Goal: Leave review/rating: Share an evaluation or opinion about a product, service, or content

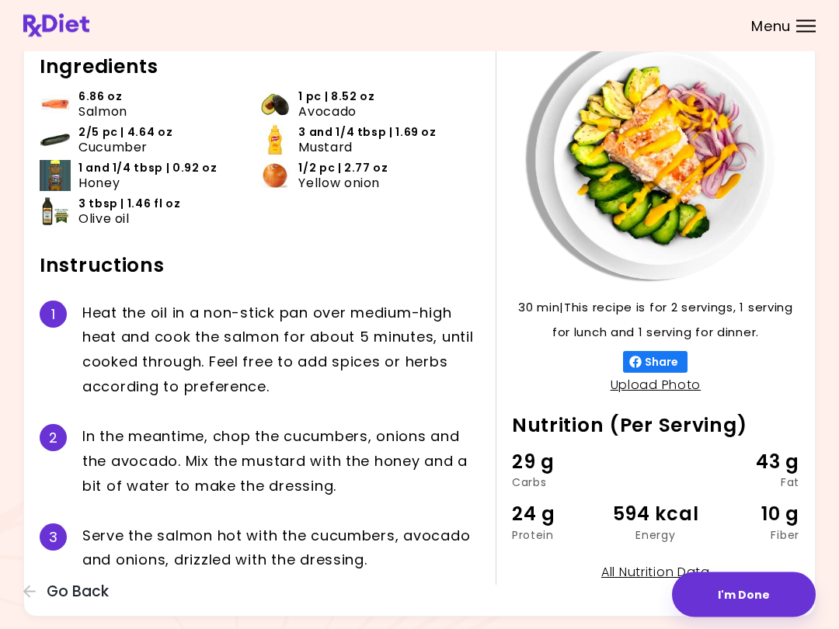
scroll to position [82, 0]
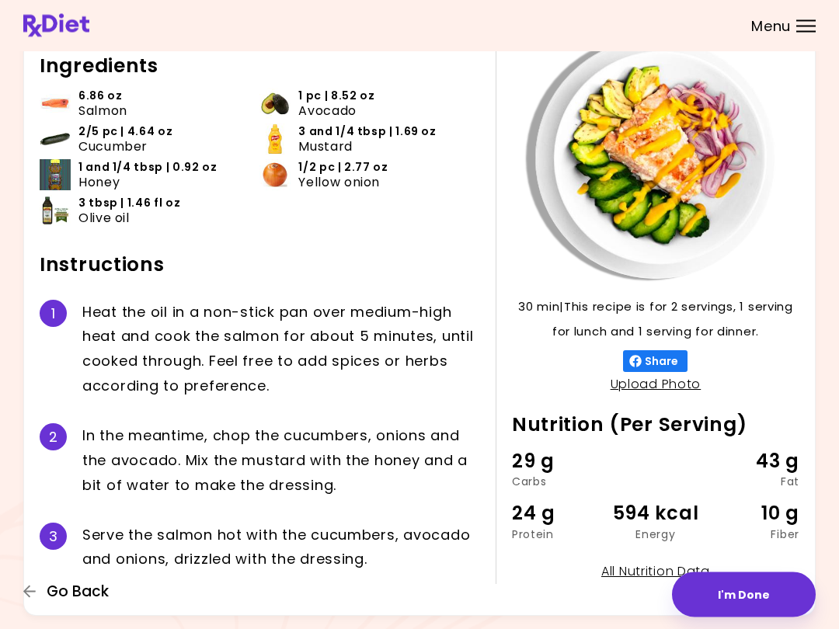
click at [81, 593] on span "Go Back" at bounding box center [78, 591] width 62 height 17
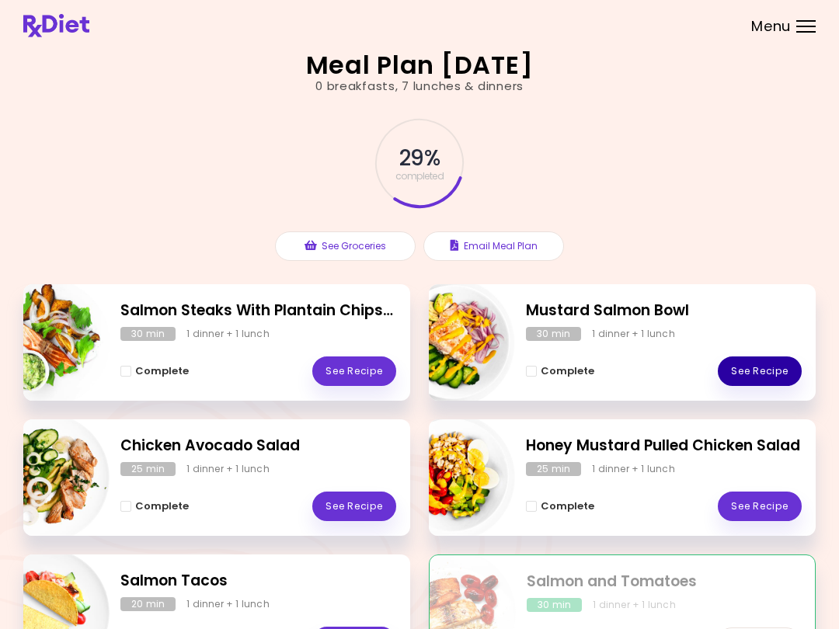
click at [756, 368] on link "See Recipe" at bounding box center [760, 372] width 84 height 30
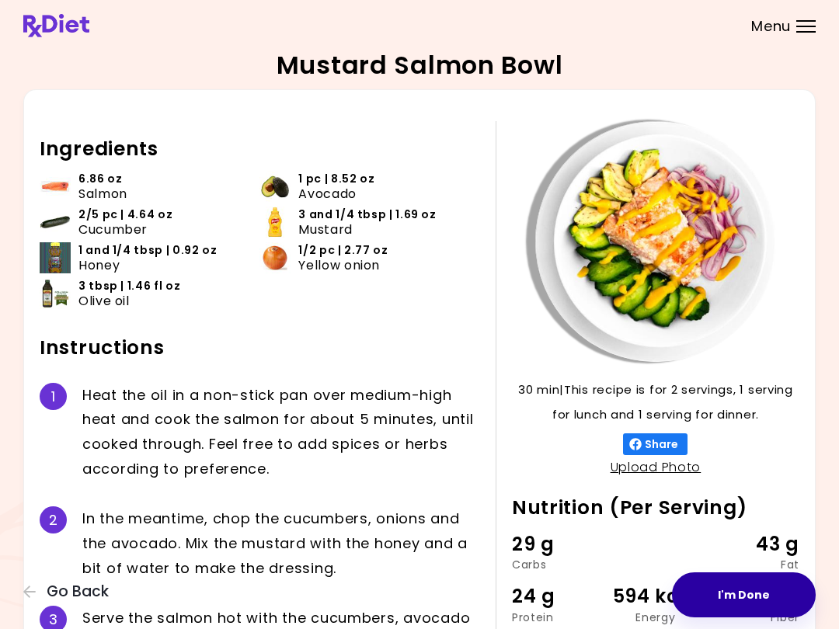
click at [759, 586] on button "I'm Done" at bounding box center [744, 595] width 144 height 45
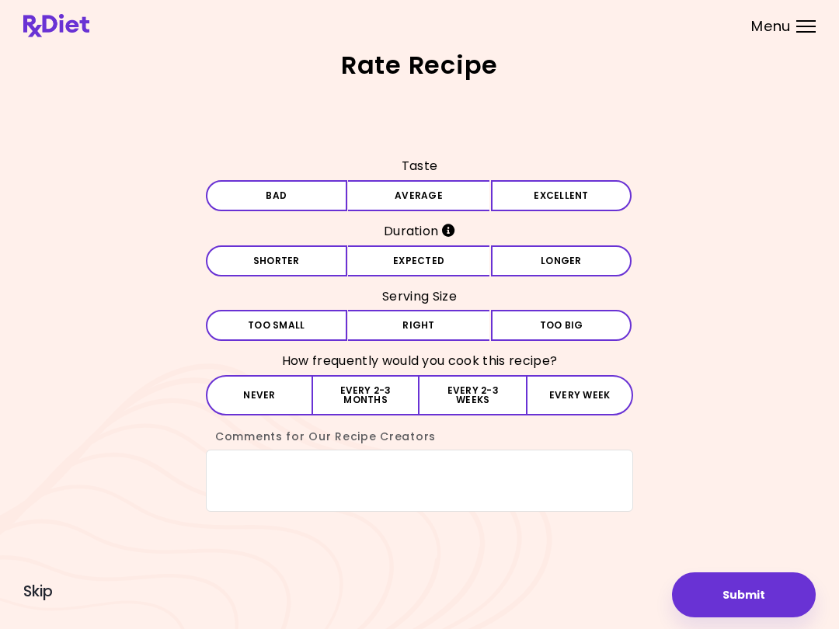
click at [728, 406] on div "Taste Bad Average Excellent Duration Shorter Expected Longer Serving Size Small…" at bounding box center [419, 333] width 792 height 358
click at [414, 184] on button "Average" at bounding box center [418, 195] width 141 height 31
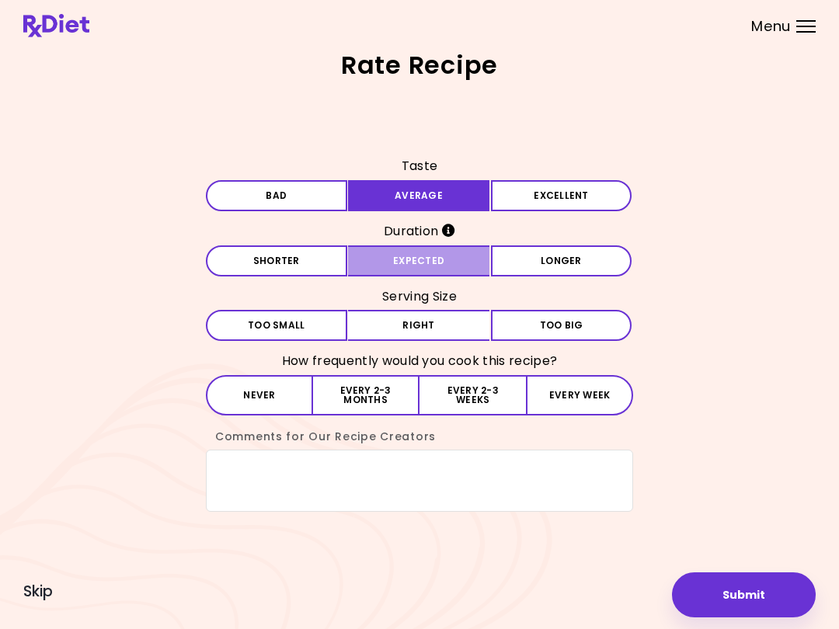
click at [446, 257] on button "Expected" at bounding box center [418, 261] width 141 height 31
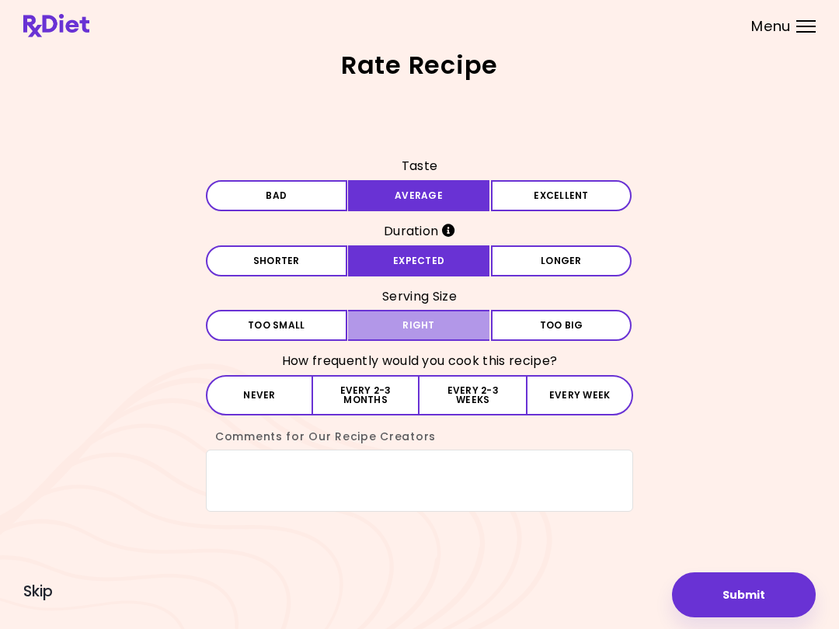
click at [435, 326] on button "Right" at bounding box center [418, 325] width 141 height 31
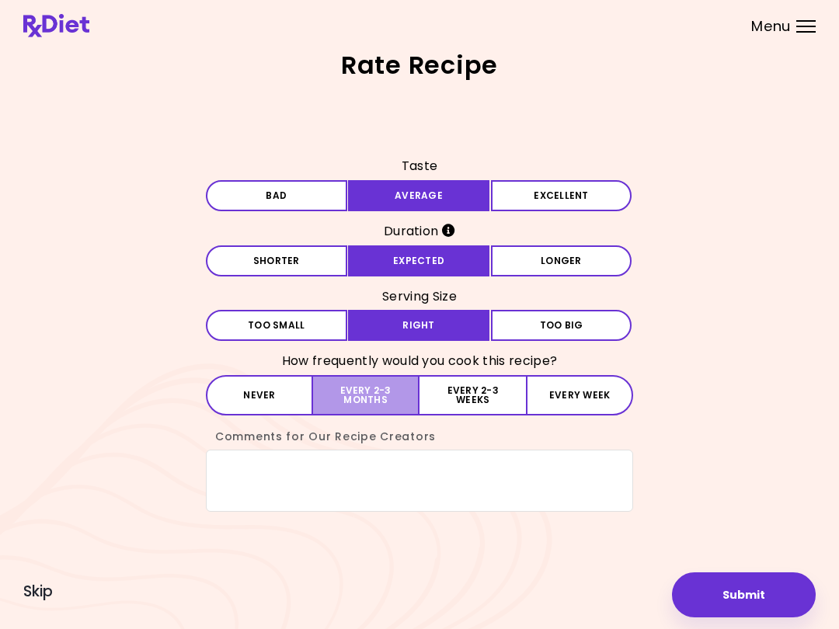
click at [393, 401] on button "Every 2-3 months" at bounding box center [366, 395] width 106 height 40
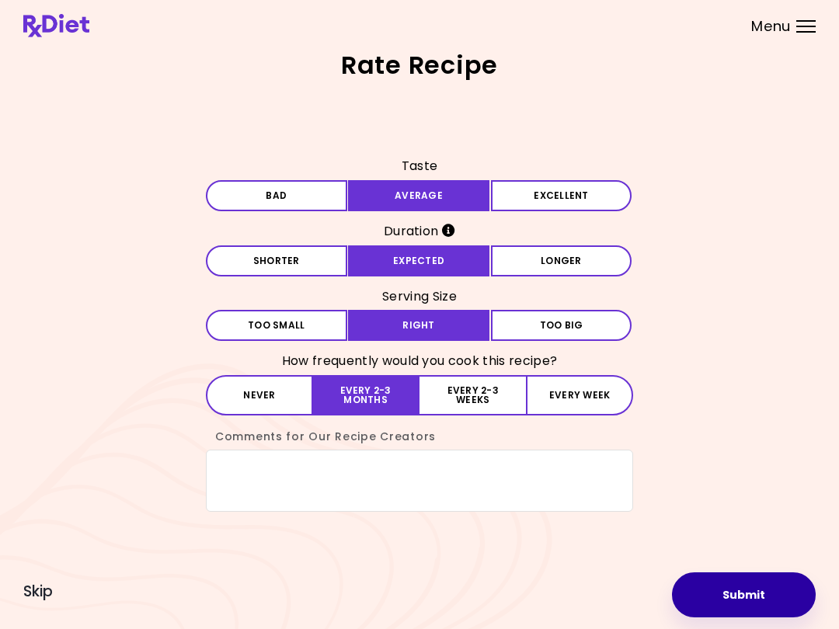
click at [746, 594] on button "Submit" at bounding box center [744, 595] width 144 height 45
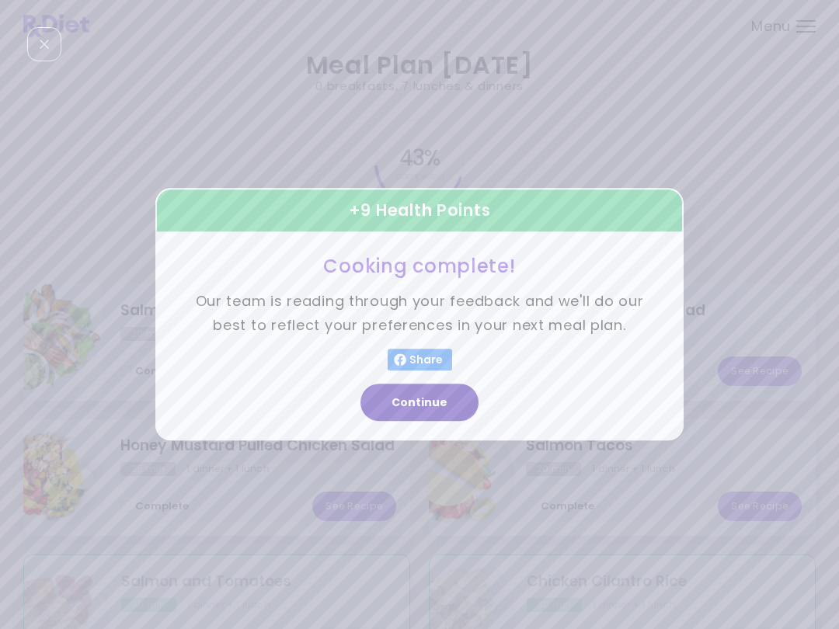
click at [440, 402] on button "Continue" at bounding box center [419, 403] width 118 height 37
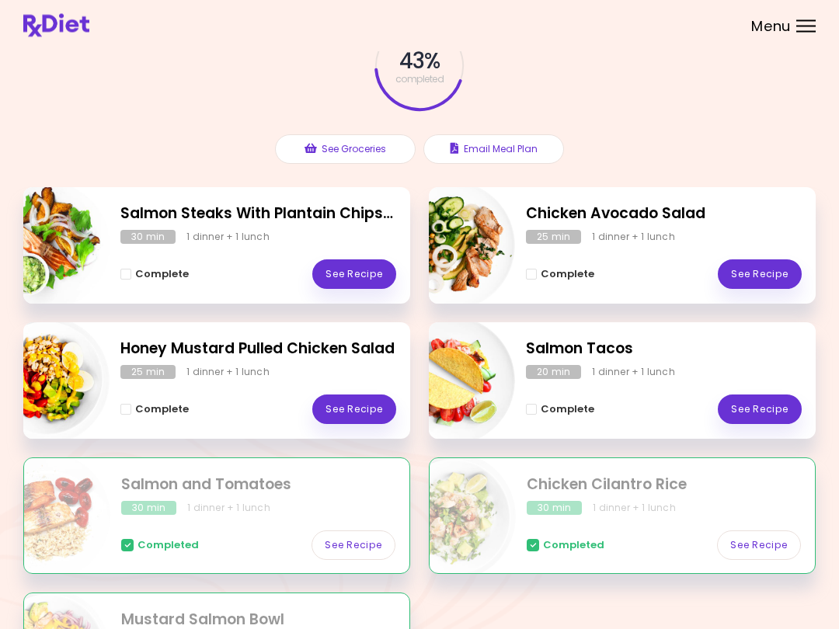
scroll to position [106, 0]
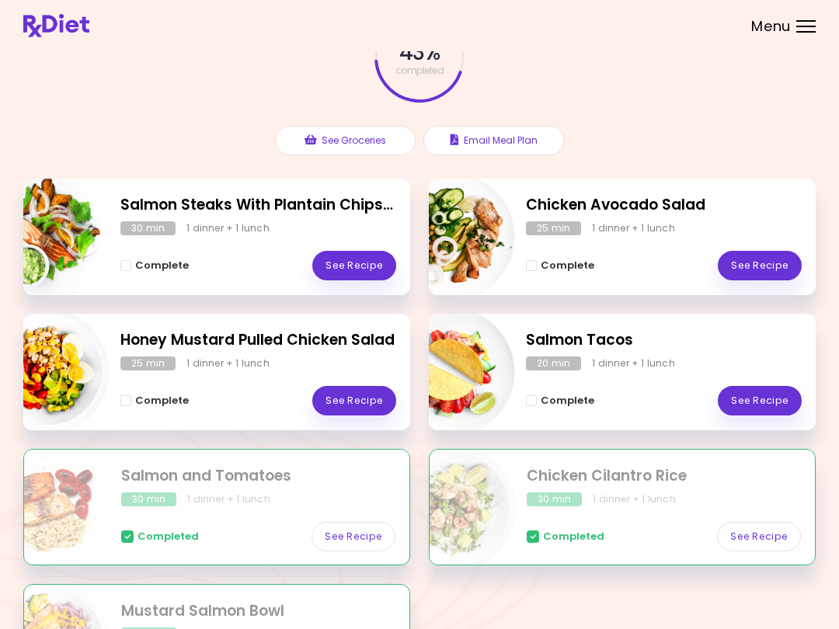
click at [235, 385] on div "Complete See Recipe" at bounding box center [258, 393] width 276 height 45
